Goal: Information Seeking & Learning: Learn about a topic

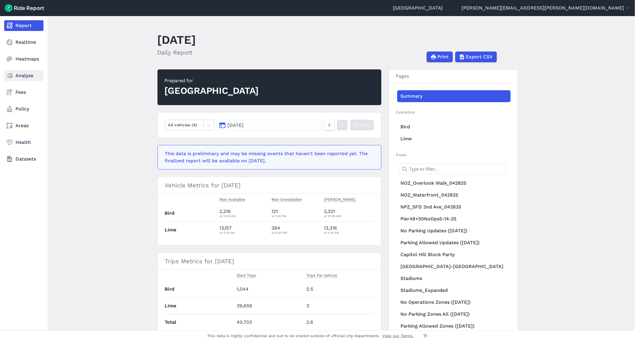
click at [24, 76] on link "Analyze" at bounding box center [23, 75] width 39 height 11
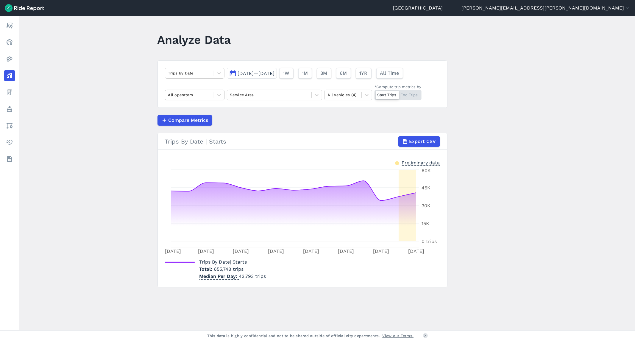
click at [183, 94] on div at bounding box center [189, 94] width 43 height 7
click at [172, 118] on div "Lime" at bounding box center [195, 119] width 60 height 10
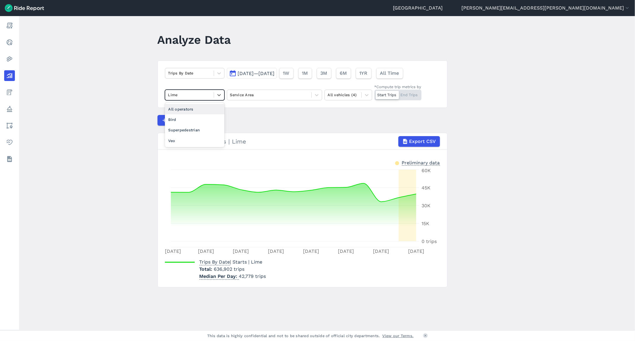
click at [187, 93] on div at bounding box center [189, 94] width 43 height 7
click at [180, 118] on div "Bird" at bounding box center [195, 119] width 60 height 10
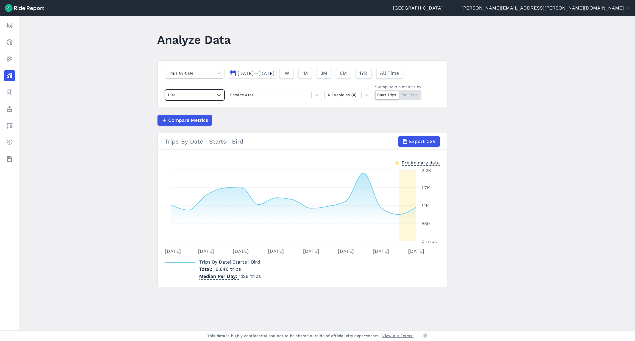
click at [193, 94] on div at bounding box center [189, 94] width 43 height 7
click at [176, 118] on div "Lime" at bounding box center [195, 119] width 60 height 10
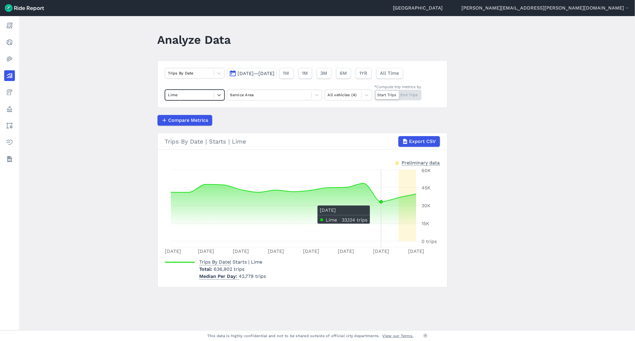
click at [380, 203] on circle at bounding box center [381, 202] width 2 height 2
click at [248, 73] on span "Aug 20, 2025—Sep 3, 2025" at bounding box center [256, 74] width 37 height 6
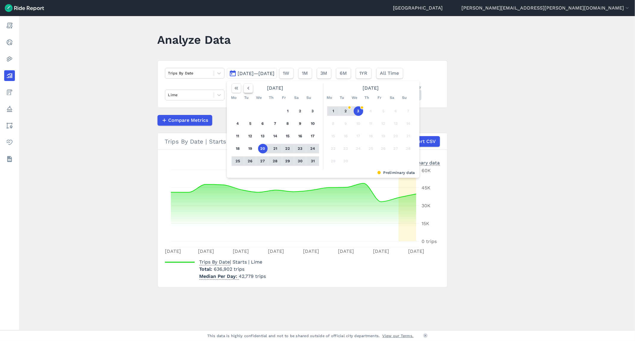
click at [245, 87] on icon "button" at bounding box center [248, 88] width 6 height 6
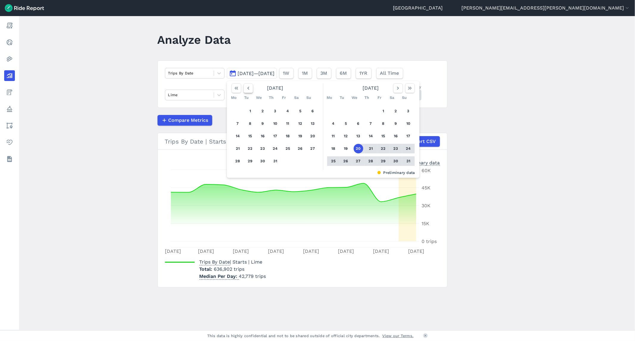
click at [245, 87] on icon "button" at bounding box center [248, 88] width 6 height 6
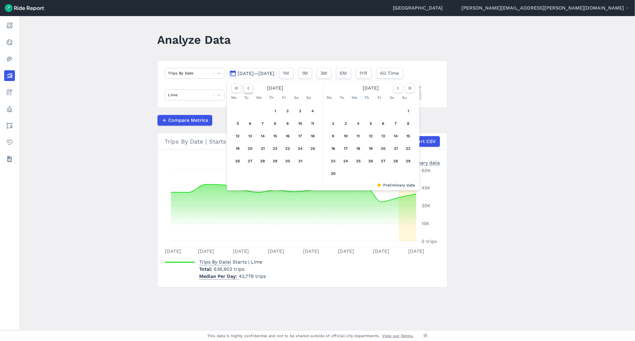
click at [245, 87] on icon "button" at bounding box center [248, 88] width 6 height 6
click at [245, 88] on icon "button" at bounding box center [248, 88] width 6 height 6
click at [260, 112] on button "1" at bounding box center [263, 111] width 10 height 10
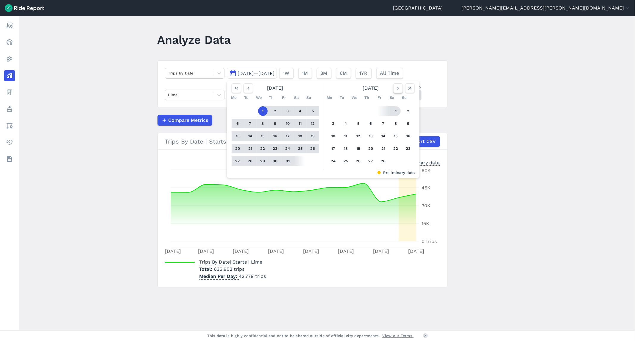
click at [397, 87] on use "button" at bounding box center [398, 88] width 2 height 3
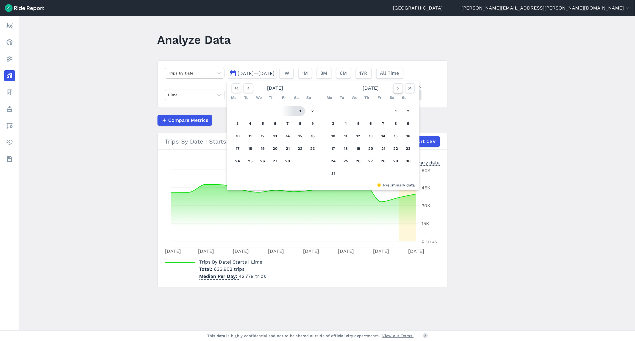
click at [397, 87] on use "button" at bounding box center [398, 88] width 2 height 3
click at [396, 90] on icon "button" at bounding box center [398, 88] width 6 height 6
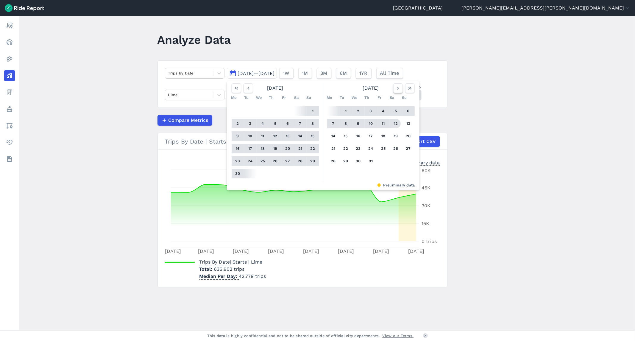
click at [400, 88] on icon "button" at bounding box center [398, 88] width 6 height 6
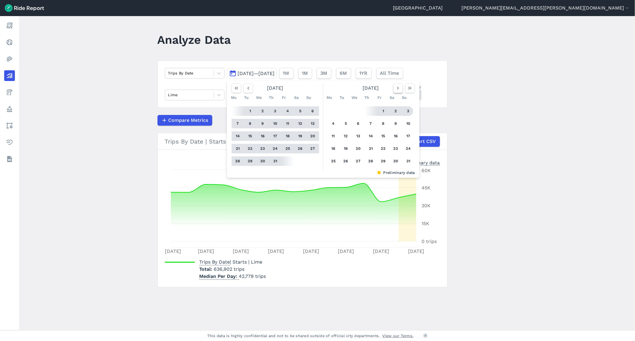
click at [397, 87] on use "button" at bounding box center [398, 88] width 2 height 3
click at [356, 110] on button "3" at bounding box center [359, 111] width 10 height 10
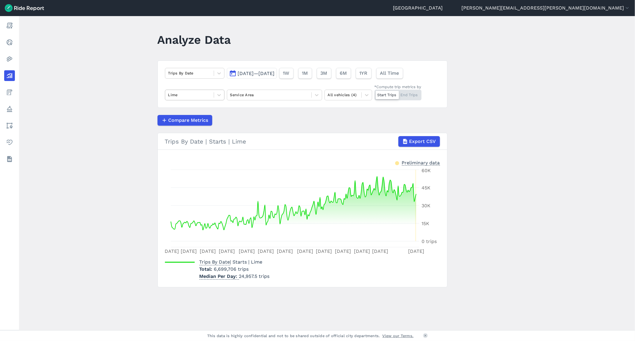
click at [189, 95] on div at bounding box center [189, 94] width 43 height 7
click at [176, 109] on div "All operators" at bounding box center [195, 109] width 60 height 10
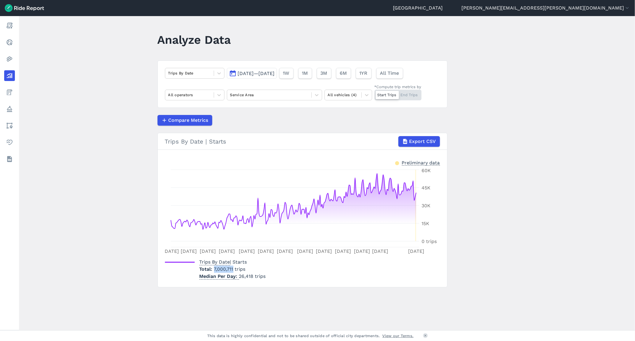
drag, startPoint x: 213, startPoint y: 270, endPoint x: 233, endPoint y: 269, distance: 20.0
click at [233, 269] on span "7,000,711 trips" at bounding box center [230, 269] width 32 height 6
copy span "7,000,711"
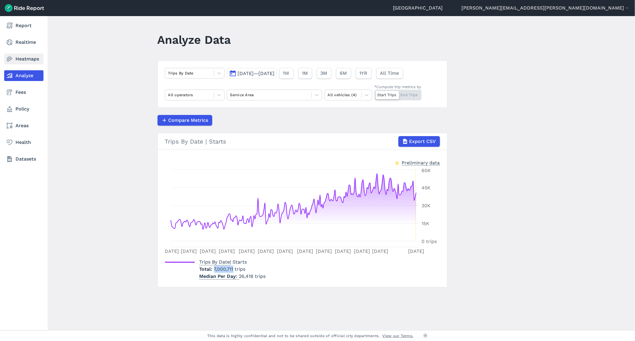
click at [24, 55] on link "Heatmaps" at bounding box center [23, 59] width 39 height 11
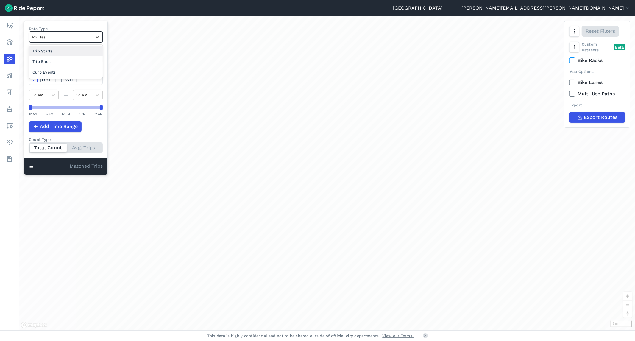
click at [62, 35] on div at bounding box center [60, 37] width 57 height 7
click at [47, 70] on div "Curb Events" at bounding box center [66, 72] width 74 height 10
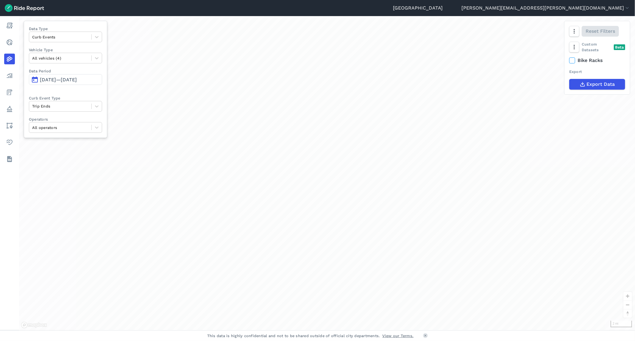
click at [579, 48] on button "button" at bounding box center [575, 47] width 10 height 11
click at [597, 88] on label "Heatmap" at bounding box center [590, 84] width 35 height 13
click at [573, 61] on input "Heatmap" at bounding box center [573, 59] width 0 height 4
click at [66, 56] on span "Jan 1, 2025—Sep 3, 2025" at bounding box center [58, 58] width 37 height 6
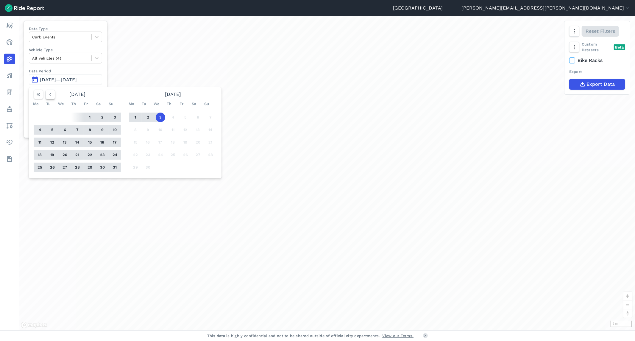
click at [52, 95] on icon "button" at bounding box center [50, 94] width 6 height 6
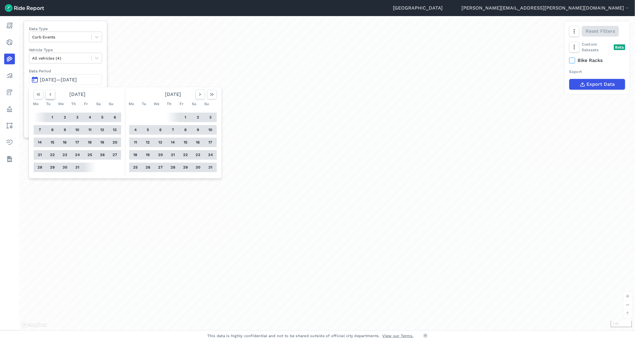
click at [52, 95] on icon "button" at bounding box center [50, 94] width 6 height 6
click at [148, 117] on button "1" at bounding box center [148, 118] width 10 height 10
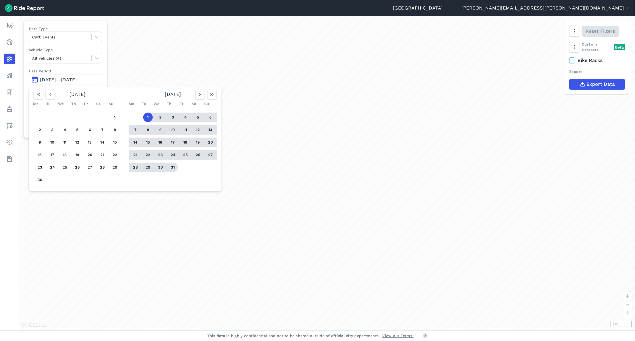
click at [173, 168] on button "31" at bounding box center [173, 168] width 10 height 10
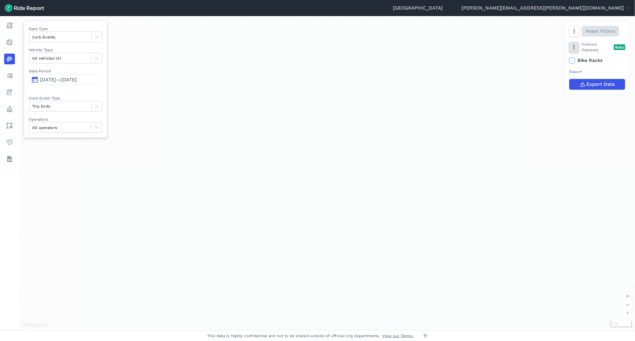
click at [573, 48] on icon "button" at bounding box center [574, 47] width 6 height 6
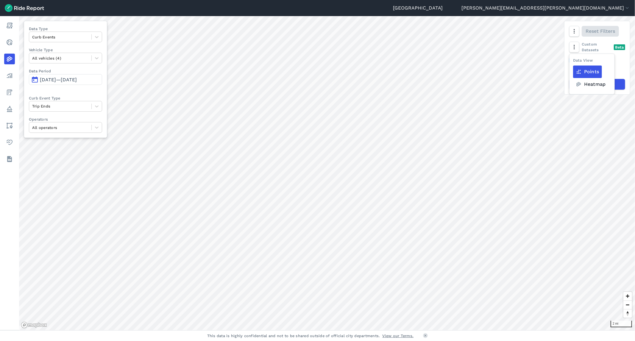
click at [592, 86] on label "Heatmap" at bounding box center [590, 84] width 35 height 13
click at [573, 61] on input "Heatmap" at bounding box center [573, 59] width 0 height 4
click at [591, 85] on label "Heatmap" at bounding box center [590, 84] width 35 height 13
click at [573, 61] on input "Heatmap" at bounding box center [573, 59] width 0 height 4
click at [591, 88] on label "Heatmap" at bounding box center [590, 84] width 35 height 13
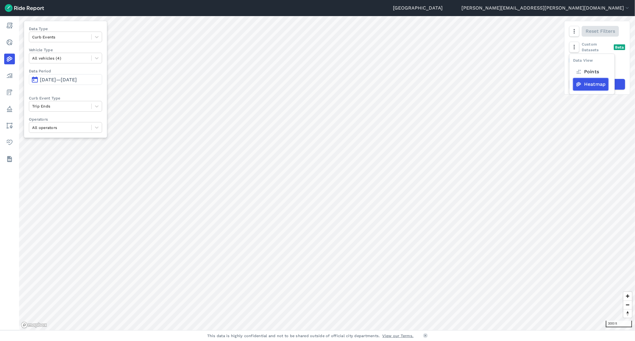
click at [573, 61] on input "Heatmap" at bounding box center [573, 59] width 0 height 4
click at [590, 64] on div "Data View" at bounding box center [583, 61] width 20 height 8
click at [586, 71] on label "Points" at bounding box center [587, 72] width 29 height 13
click at [573, 61] on input "Points" at bounding box center [573, 59] width 0 height 4
click at [588, 76] on label "Points" at bounding box center [587, 72] width 29 height 13
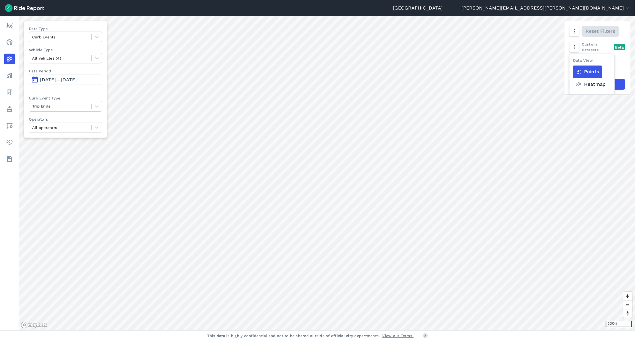
click at [573, 61] on input "Points" at bounding box center [573, 59] width 0 height 4
click at [592, 86] on label "Heatmap" at bounding box center [590, 84] width 35 height 13
click at [573, 61] on input "Heatmap" at bounding box center [573, 59] width 0 height 4
click at [592, 85] on label "Heatmap" at bounding box center [590, 84] width 35 height 13
click at [573, 61] on input "Heatmap" at bounding box center [573, 59] width 0 height 4
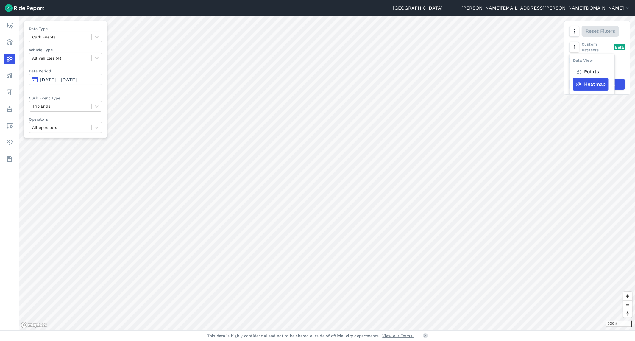
click at [67, 80] on span "Jul 1, 2025—Jul 31, 2025" at bounding box center [58, 80] width 37 height 6
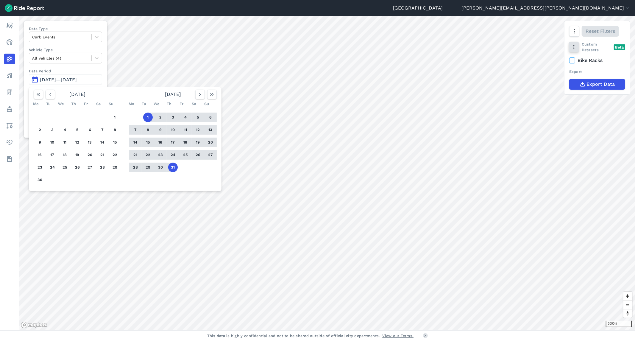
click at [577, 52] on button "button" at bounding box center [574, 47] width 10 height 11
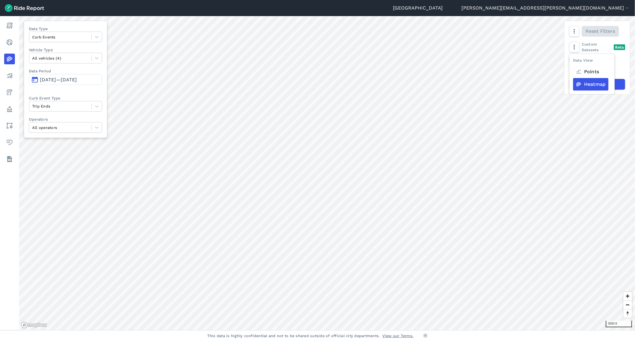
click at [593, 86] on label "Heatmap" at bounding box center [590, 84] width 35 height 13
click at [573, 61] on input "Heatmap" at bounding box center [573, 59] width 0 height 4
click at [577, 33] on icon "button" at bounding box center [574, 31] width 6 height 6
click at [544, 98] on label "Heatmap" at bounding box center [543, 94] width 35 height 13
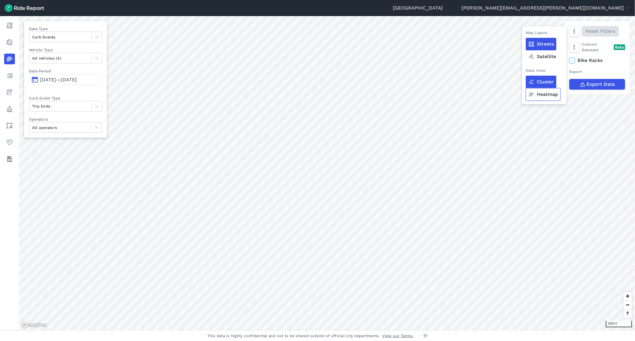
click at [526, 34] on input "Heatmap" at bounding box center [526, 32] width 0 height 4
click at [539, 97] on label "Heatmap" at bounding box center [543, 94] width 35 height 13
click at [526, 34] on input "Heatmap" at bounding box center [526, 32] width 0 height 4
